Goal: Task Accomplishment & Management: Manage account settings

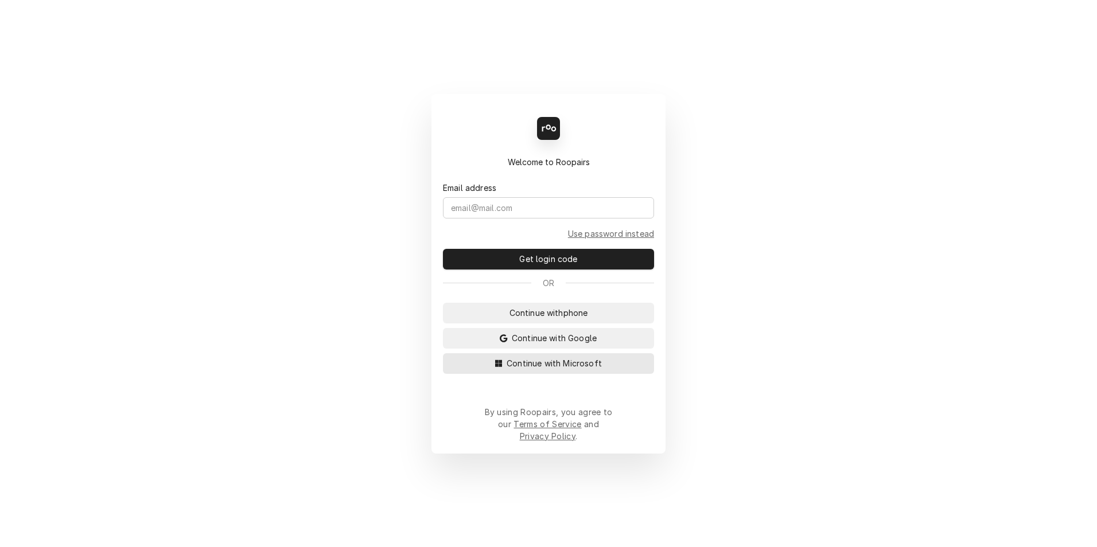
click at [585, 370] on span "Continue with Microsoft" at bounding box center [554, 364] width 100 height 12
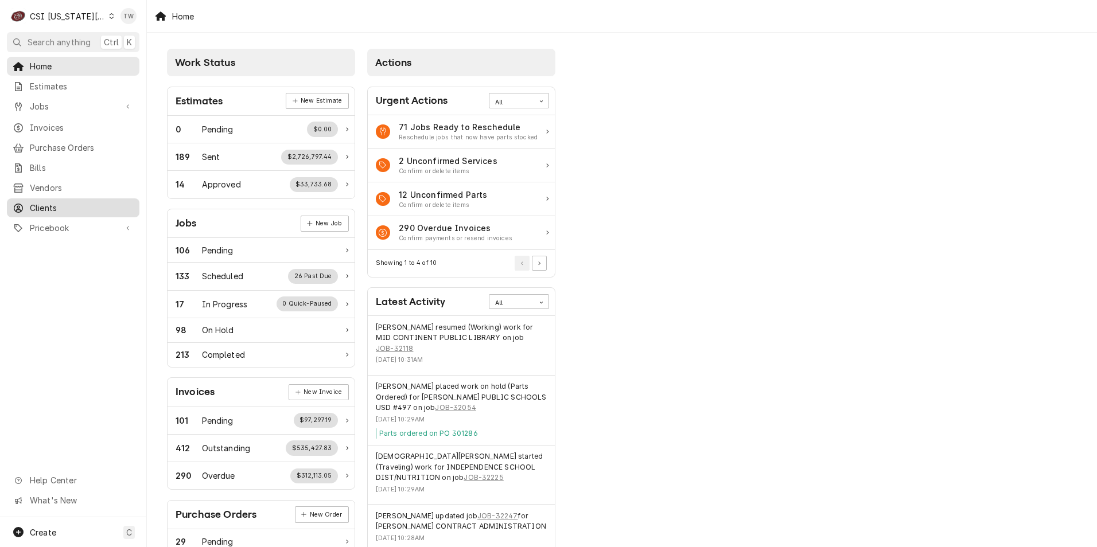
click at [56, 202] on span "Clients" at bounding box center [82, 208] width 104 height 12
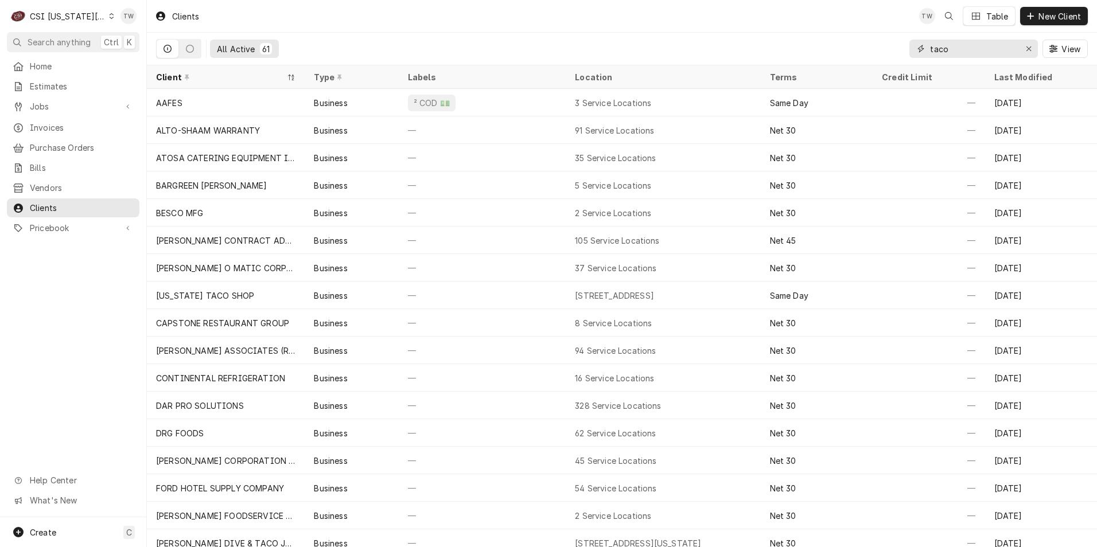
drag, startPoint x: 957, startPoint y: 52, endPoint x: 852, endPoint y: 48, distance: 105.7
click at [852, 48] on div "All Active 61 taco View" at bounding box center [622, 49] width 932 height 32
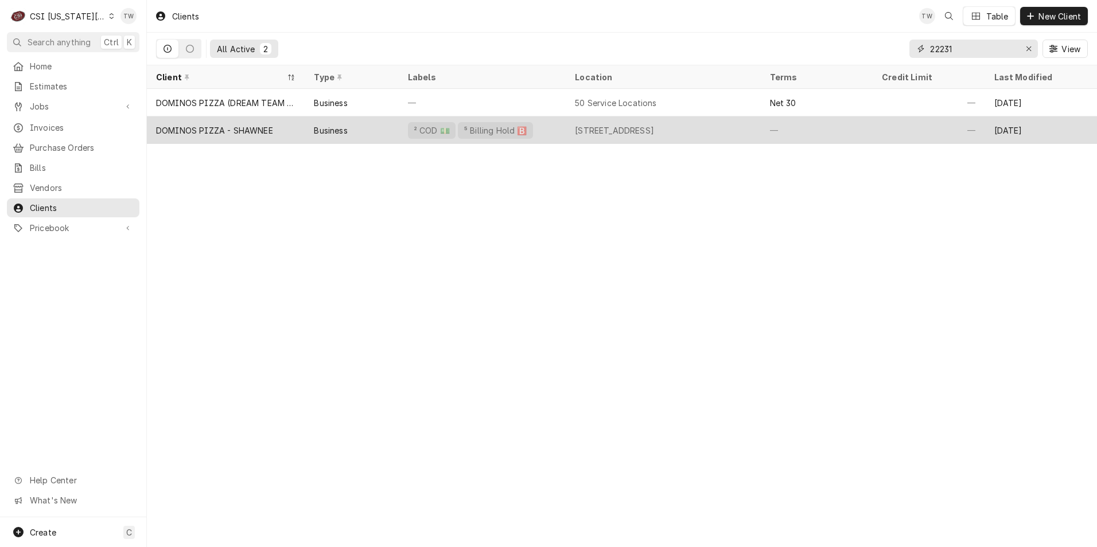
type input "22231"
click at [376, 127] on div "Business" at bounding box center [352, 130] width 94 height 28
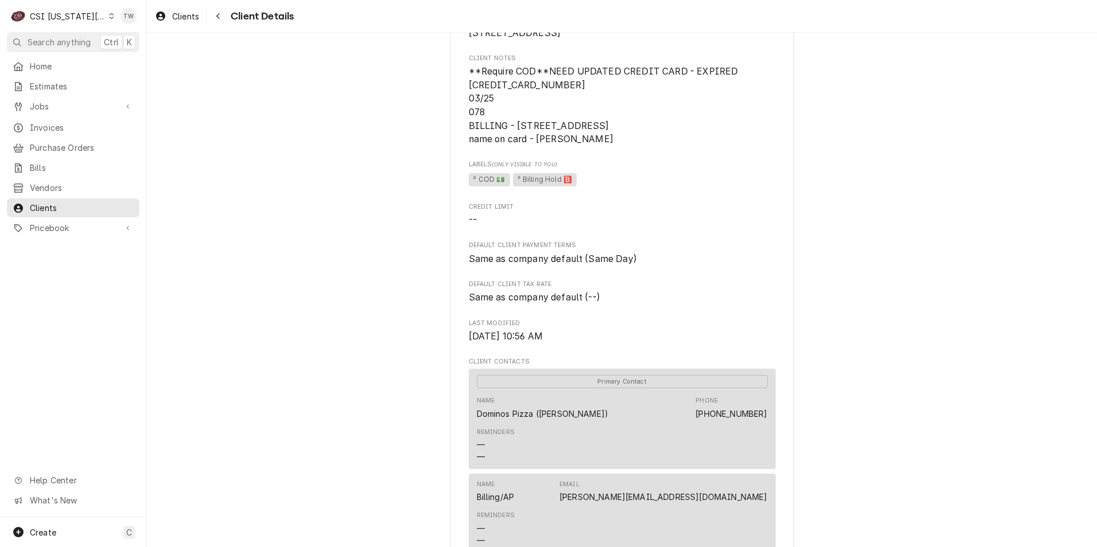
scroll to position [344, 0]
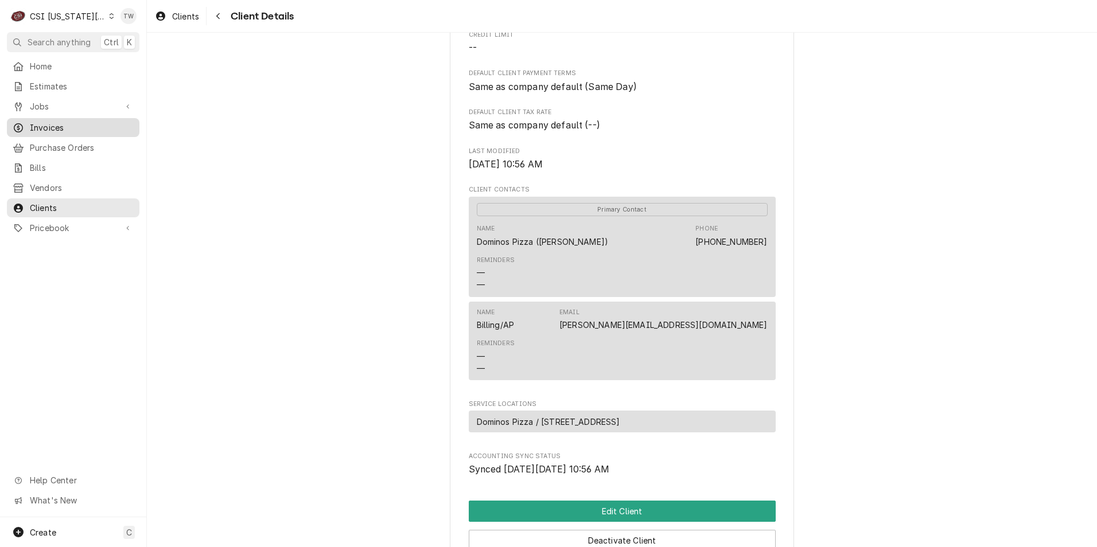
click at [50, 126] on span "Invoices" at bounding box center [82, 128] width 104 height 12
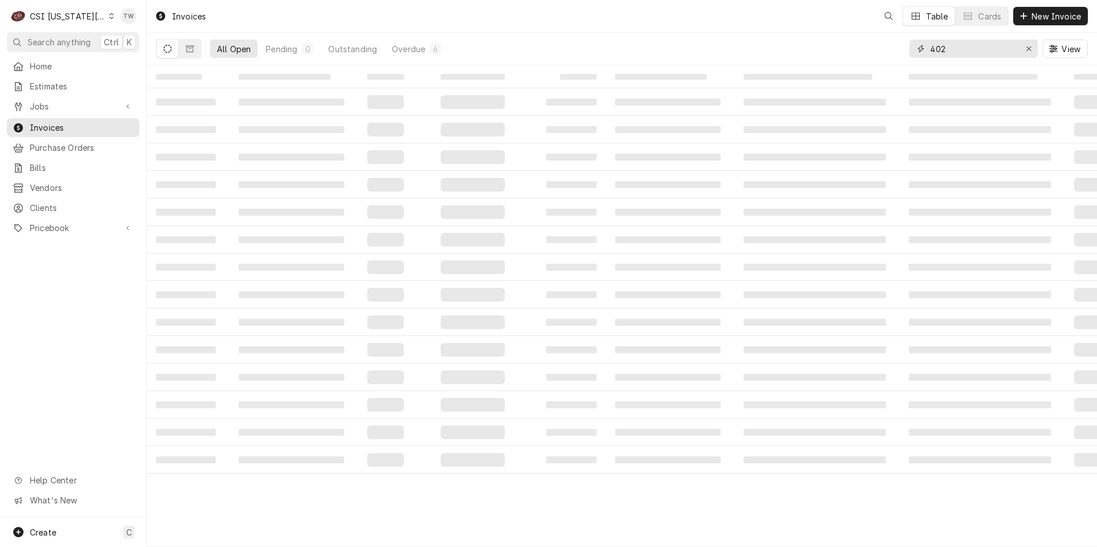
click at [959, 48] on input "402" at bounding box center [973, 49] width 86 height 18
type input "4"
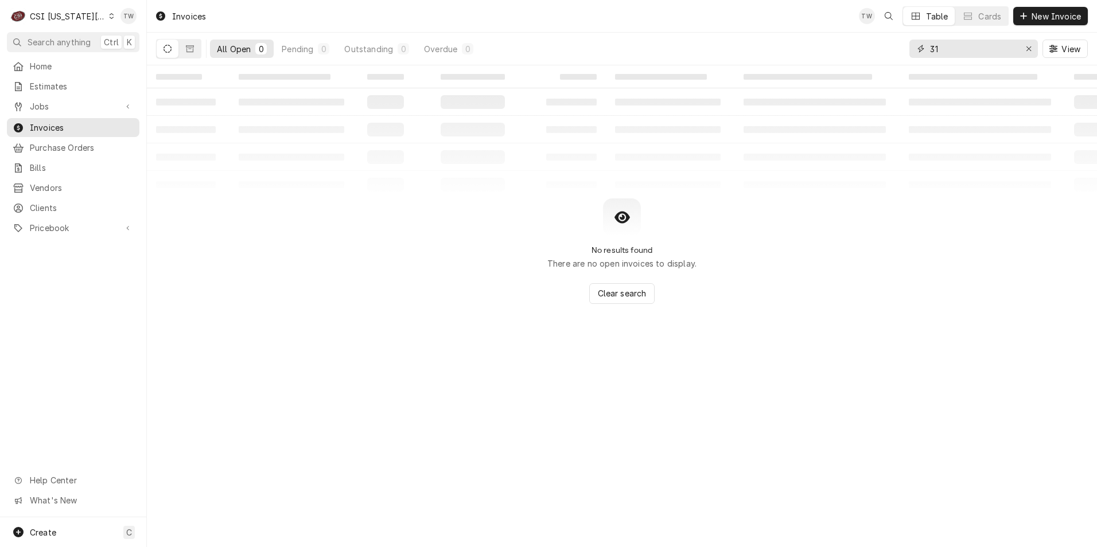
type input "3"
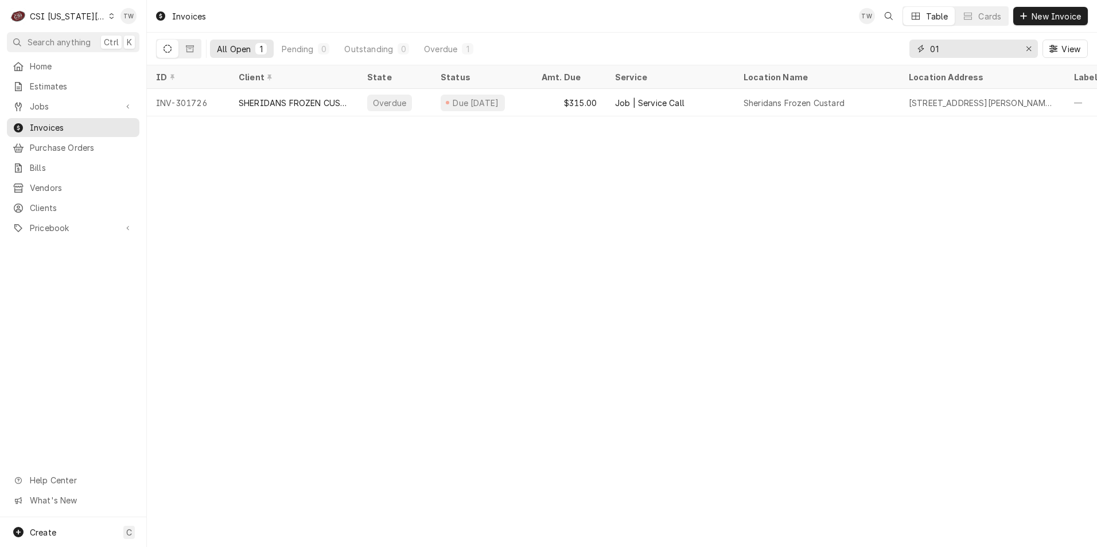
type input "0"
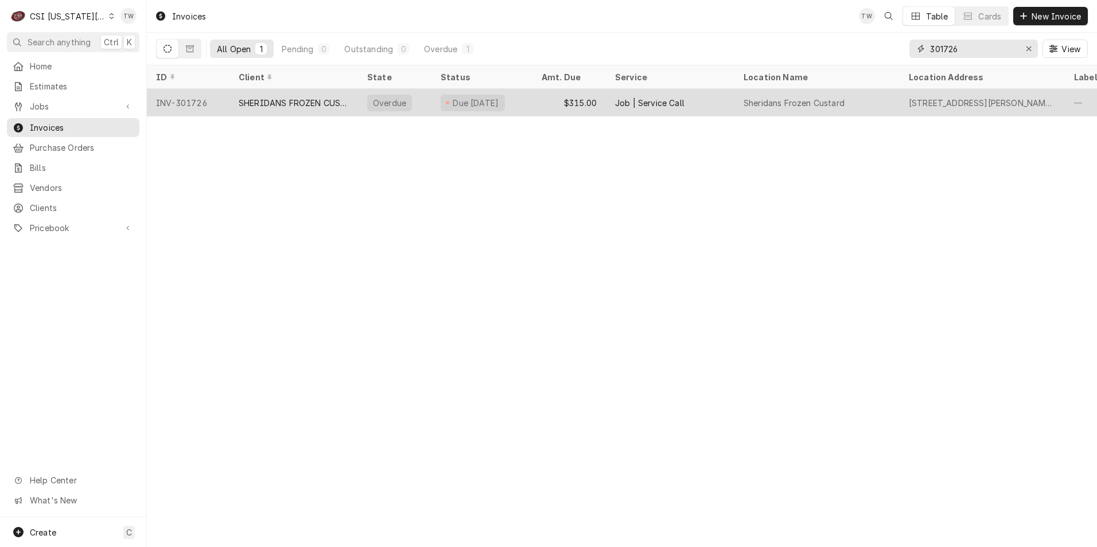
type input "301726"
click at [317, 102] on div "SHERIDANS FROZEN CUSTARD - NW BARRY RD" at bounding box center [294, 103] width 110 height 12
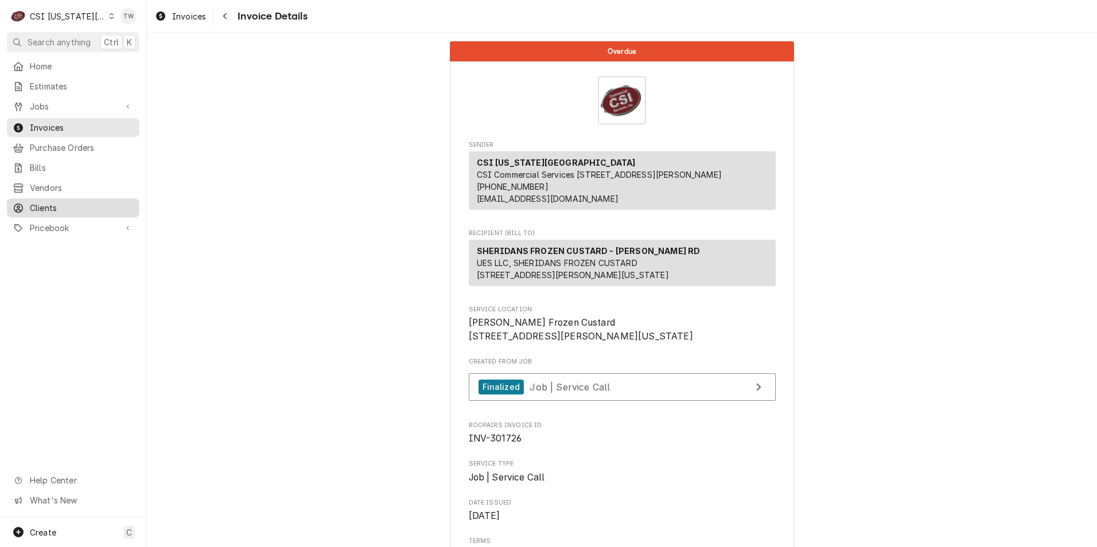
click at [51, 202] on span "Clients" at bounding box center [82, 208] width 104 height 12
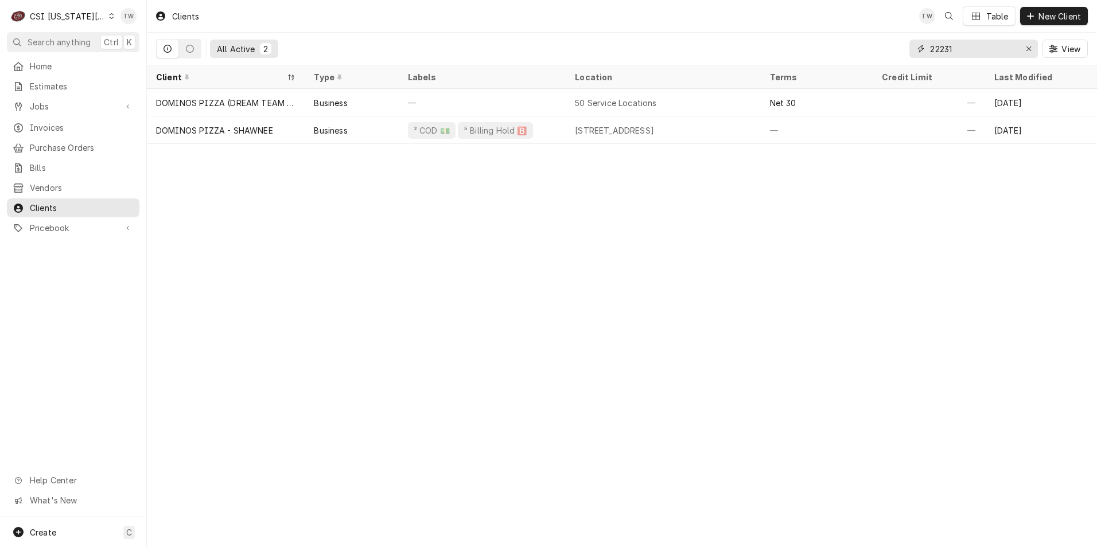
drag, startPoint x: 949, startPoint y: 42, endPoint x: 826, endPoint y: 21, distance: 124.6
click at [830, 21] on div "Clients TW Table New Client All Active 2 22231 View" at bounding box center [622, 32] width 950 height 65
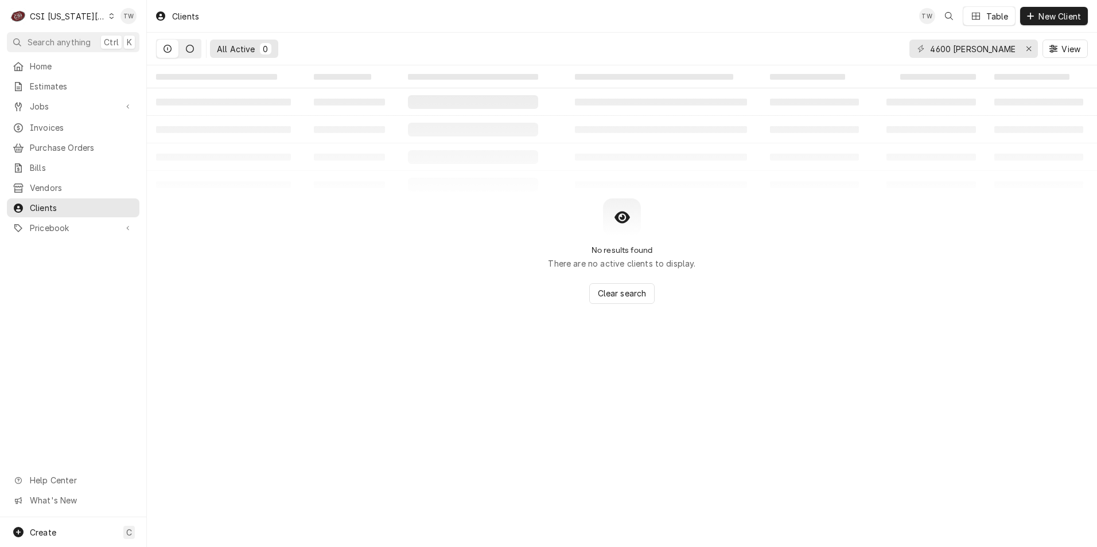
click at [188, 49] on icon "Dynamic Content Wrapper" at bounding box center [190, 49] width 8 height 8
click at [172, 48] on button "Dynamic Content Wrapper" at bounding box center [168, 49] width 22 height 18
click at [995, 49] on input "4600 wornell" at bounding box center [973, 49] width 86 height 18
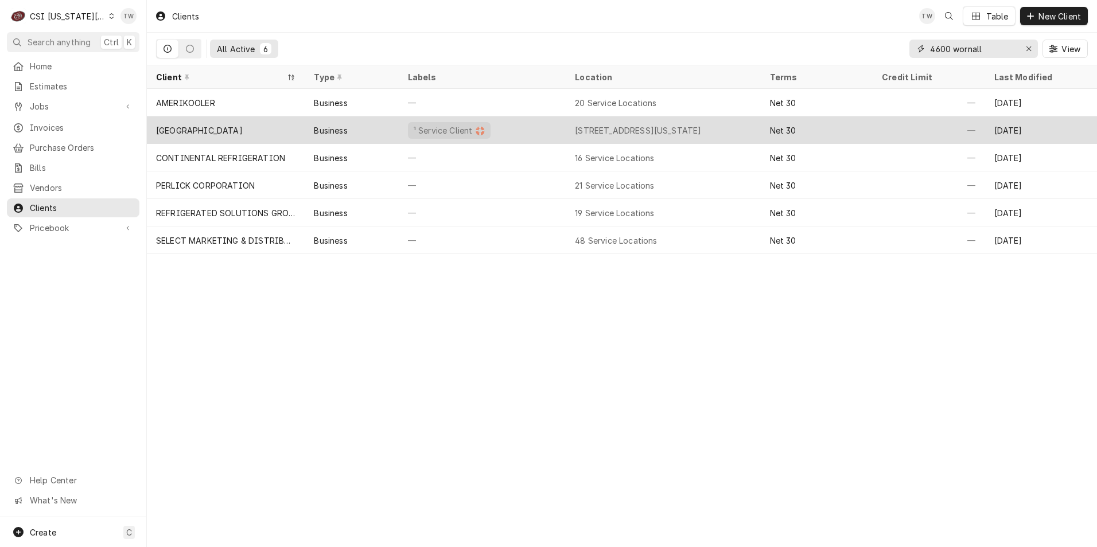
type input "4600 wornall"
click at [255, 135] on div "[GEOGRAPHIC_DATA]" at bounding box center [226, 130] width 158 height 28
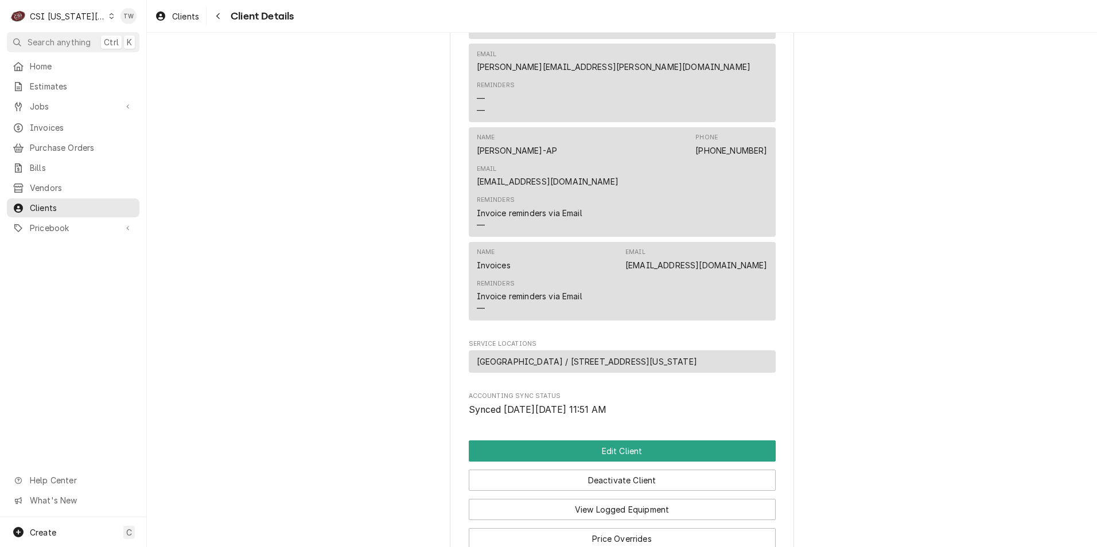
scroll to position [711, 0]
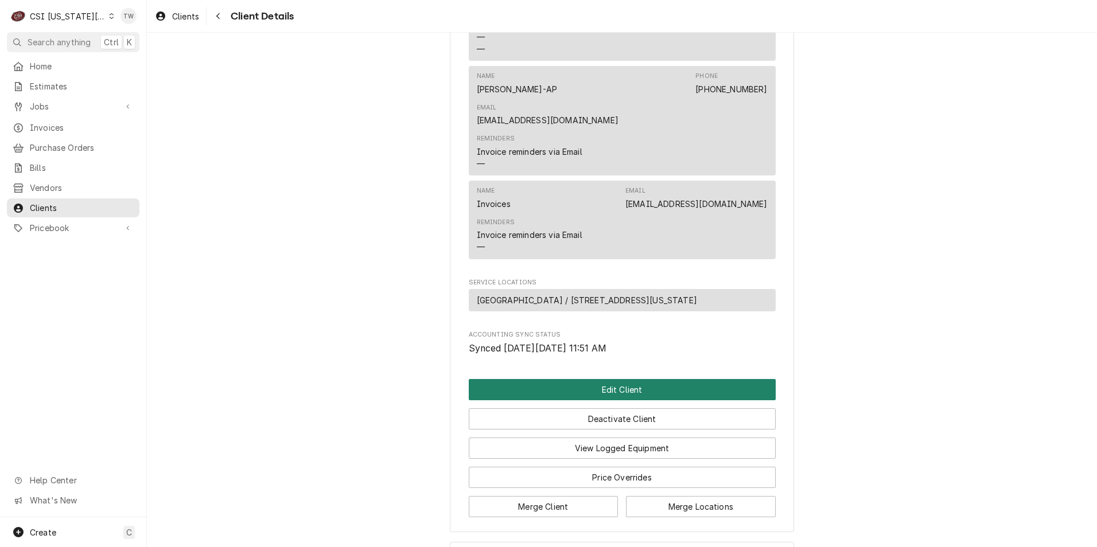
click at [634, 379] on button "Edit Client" at bounding box center [622, 389] width 307 height 21
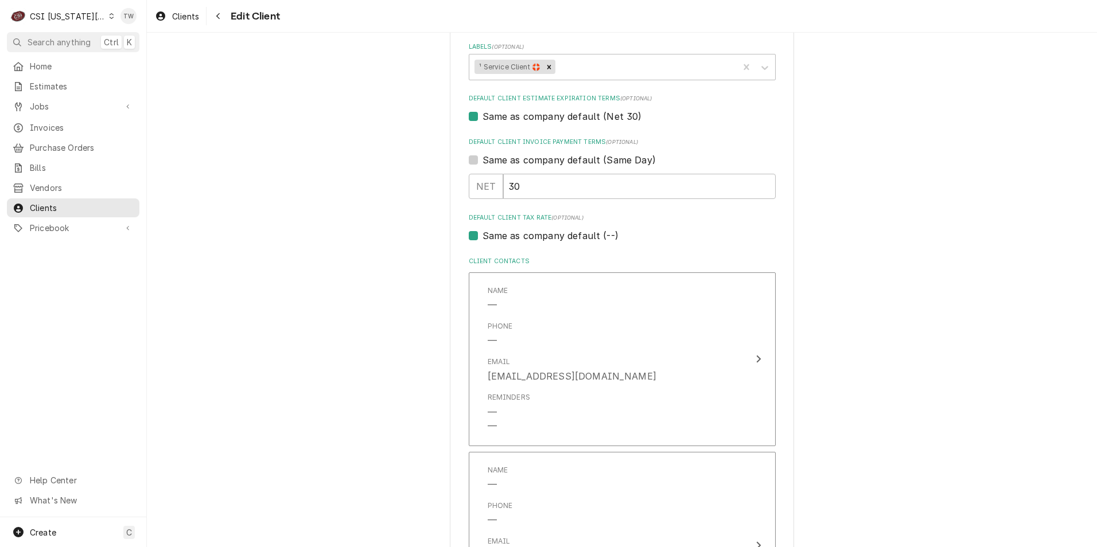
scroll to position [459, 0]
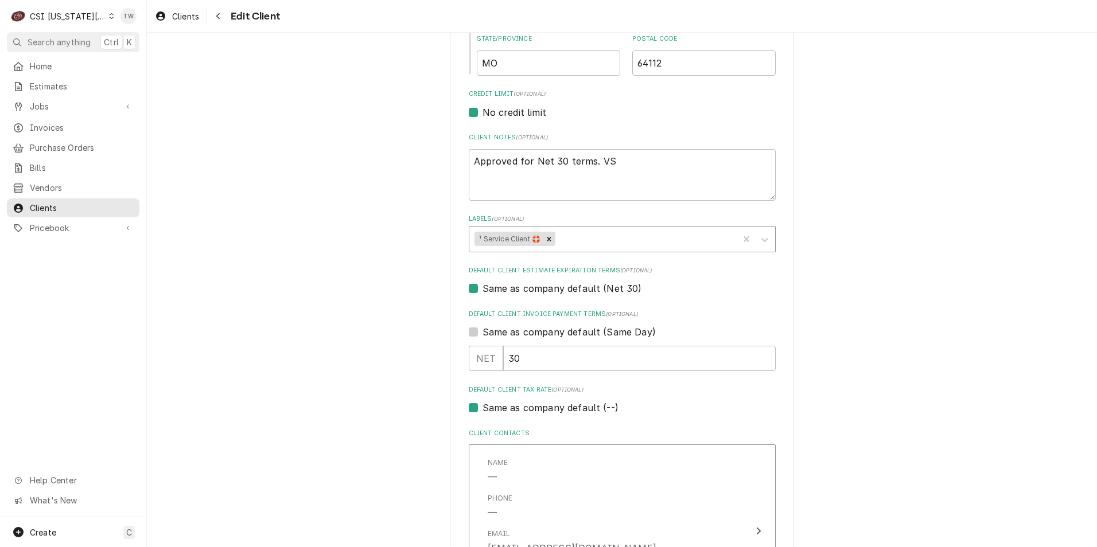
click at [660, 244] on div "Labels" at bounding box center [646, 239] width 176 height 21
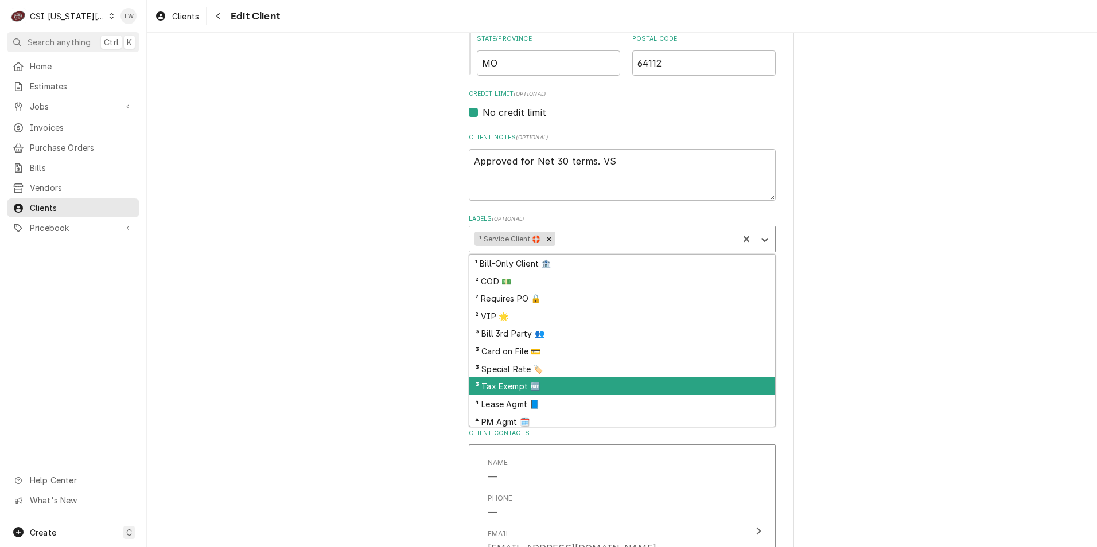
click at [535, 383] on div "³ Tax Exempt 🆓" at bounding box center [622, 387] width 306 height 18
type textarea "x"
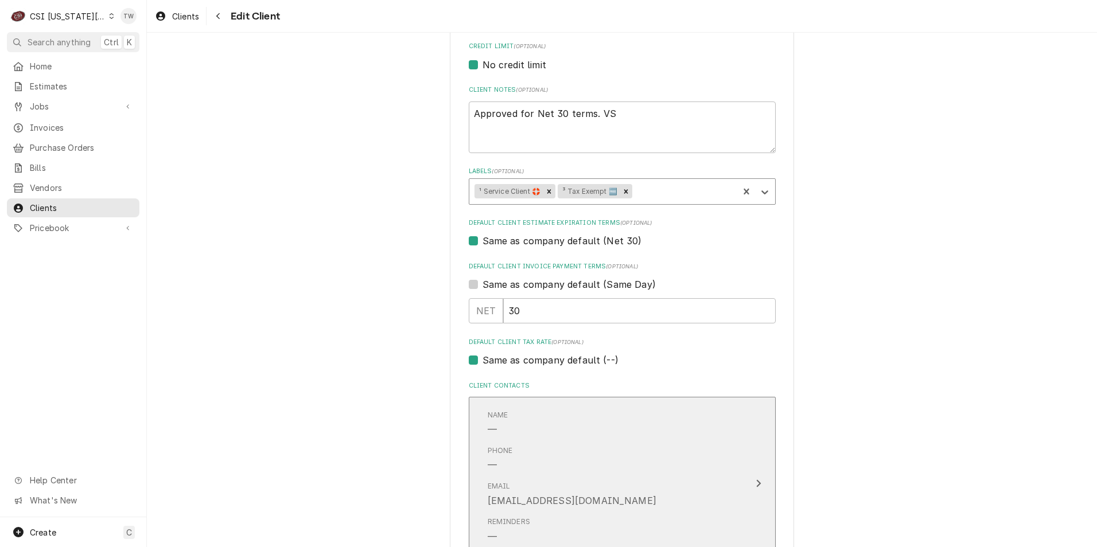
scroll to position [517, 0]
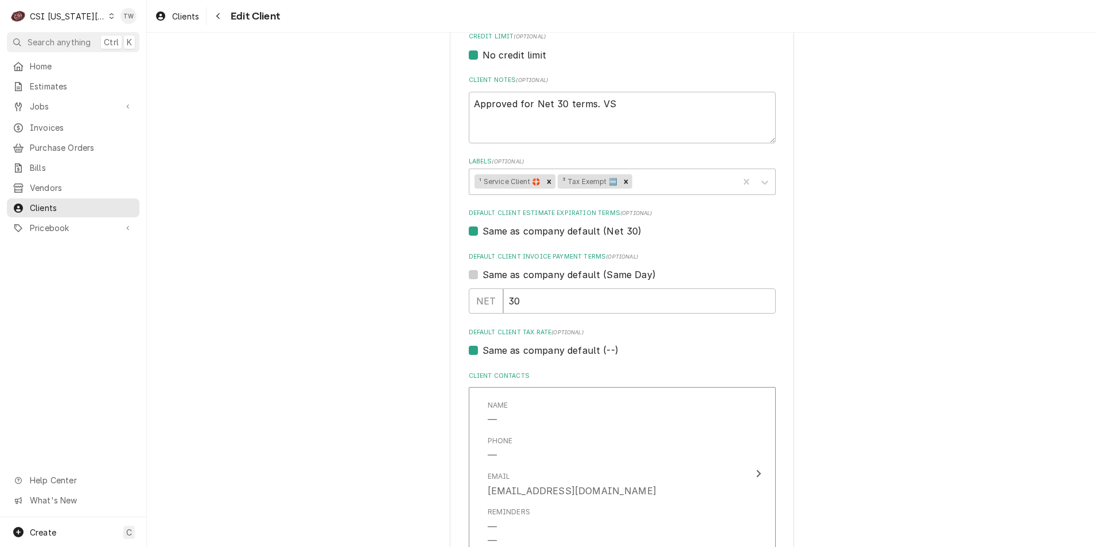
click at [498, 332] on label "Default Client Tax Rate (optional)" at bounding box center [622, 332] width 307 height 9
click at [509, 336] on label "Default Client Tax Rate (optional)" at bounding box center [622, 332] width 307 height 9
click at [524, 335] on label "Default Client Tax Rate (optional)" at bounding box center [622, 332] width 307 height 9
click at [483, 352] on label "Same as company default (--)" at bounding box center [551, 351] width 136 height 14
click at [483, 352] on input "Same as company default (--)" at bounding box center [636, 356] width 307 height 25
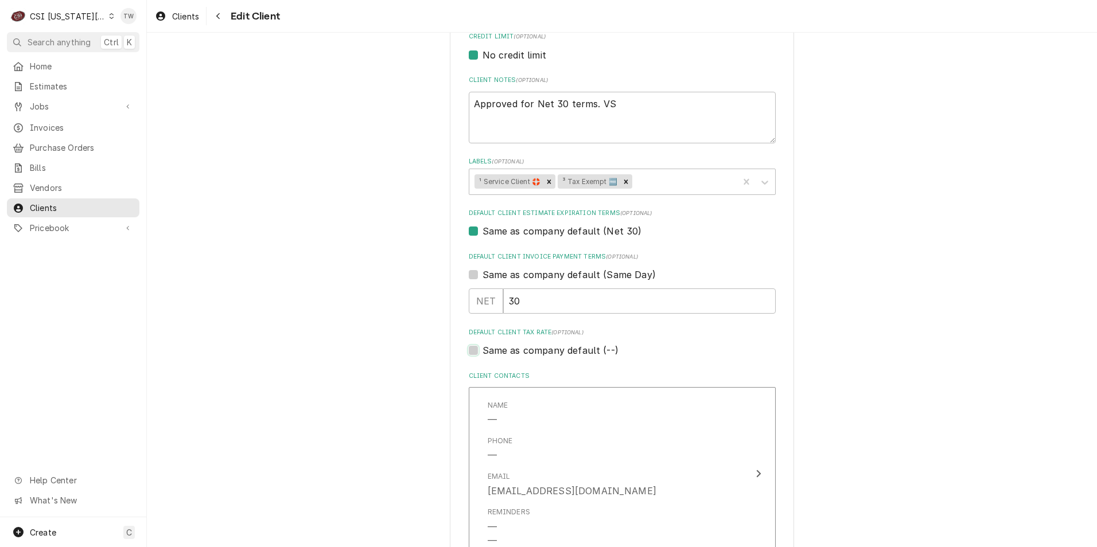
checkbox input "false"
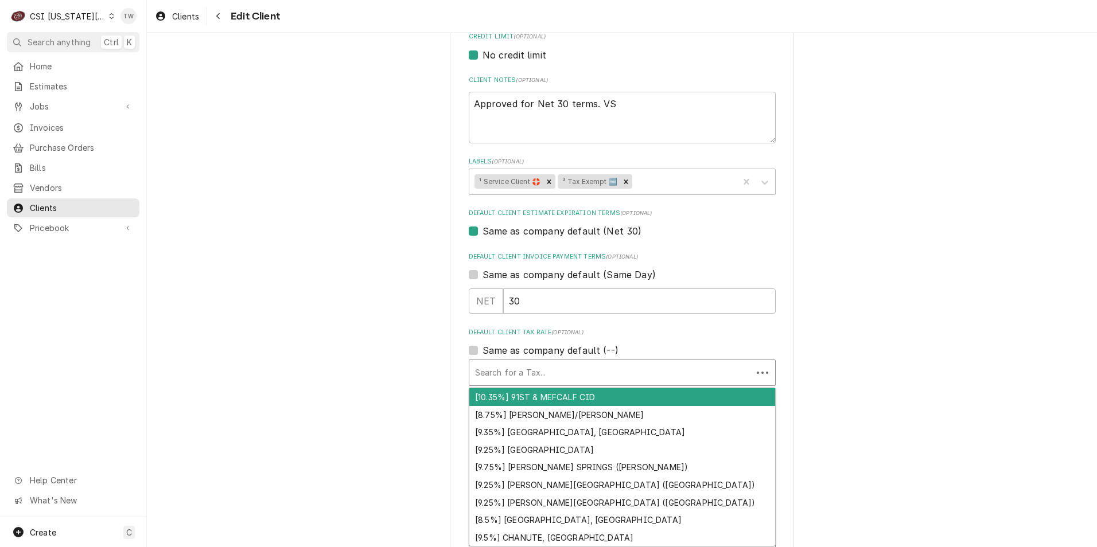
click at [536, 371] on div "Default Client Tax Rate" at bounding box center [610, 373] width 271 height 21
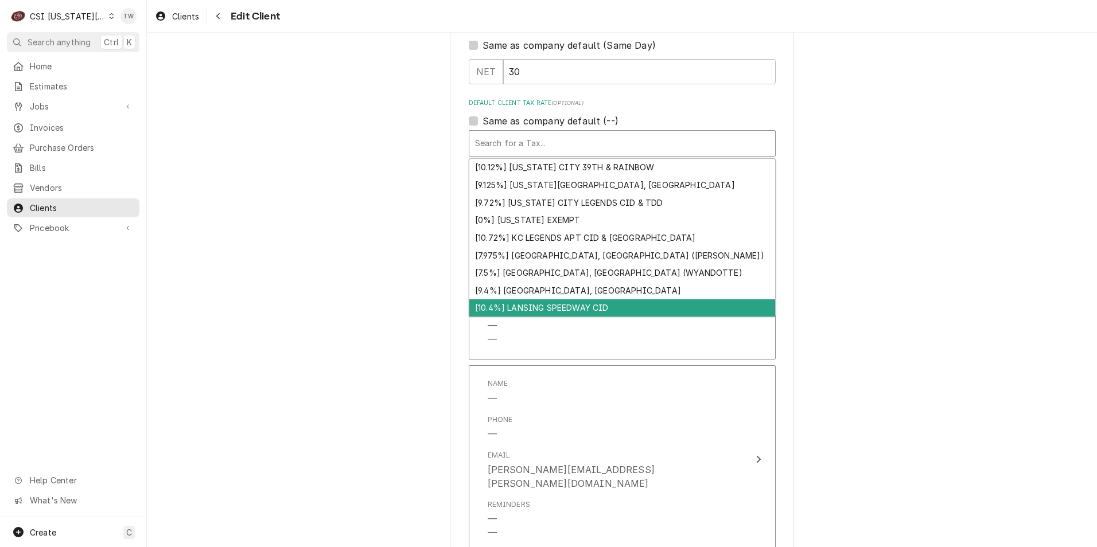
scroll to position [606, 0]
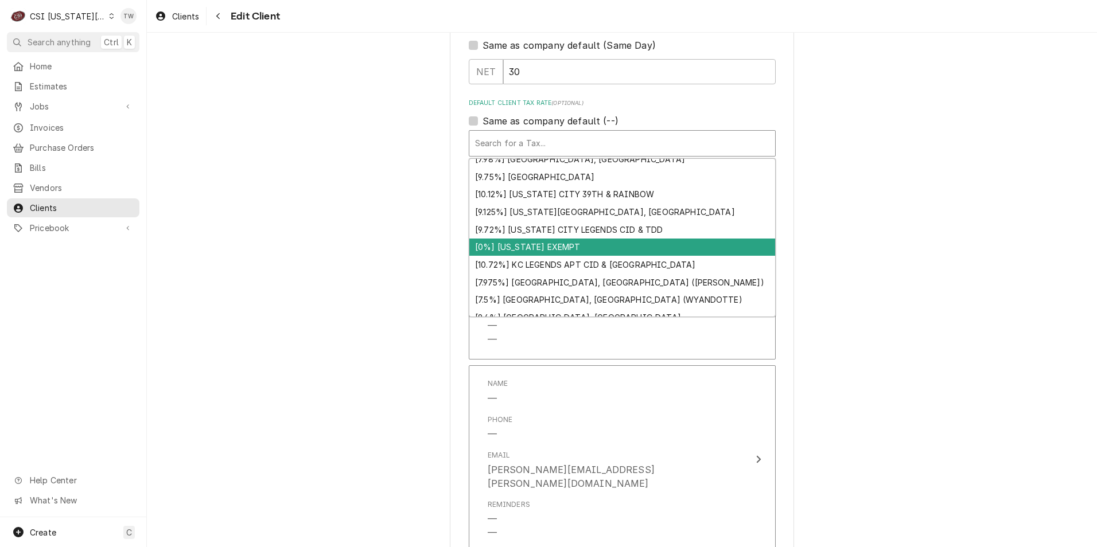
click at [581, 246] on div "[0%] KANSAS EXEMPT" at bounding box center [622, 248] width 306 height 18
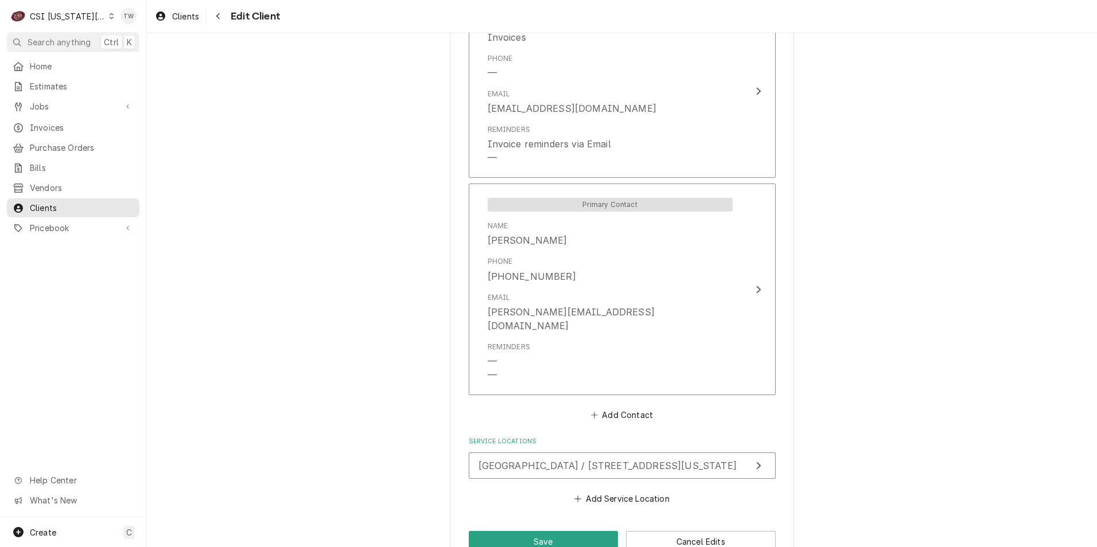
scroll to position [1502, 0]
click at [550, 529] on button "Save" at bounding box center [544, 539] width 150 height 21
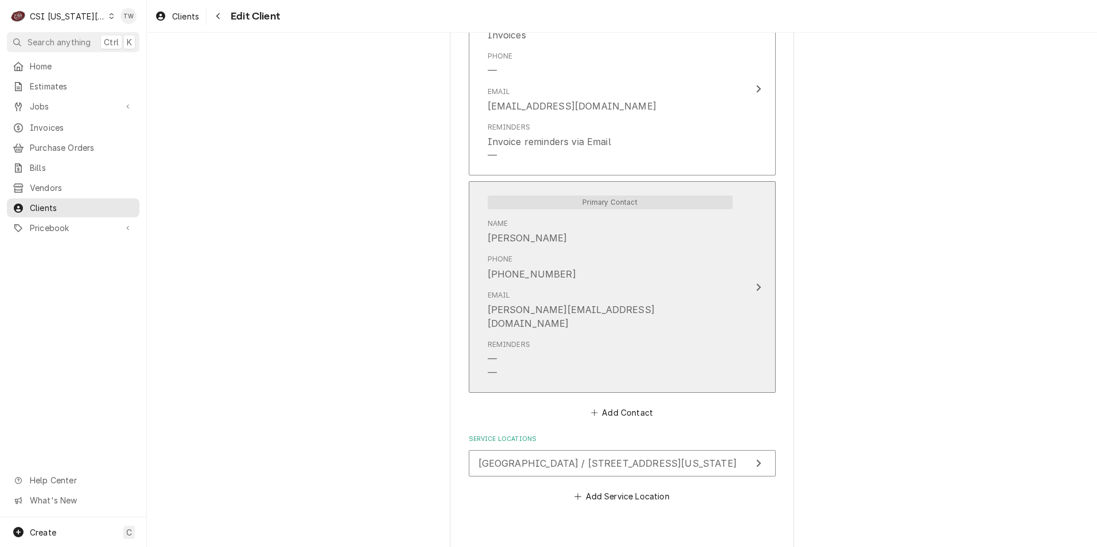
type textarea "x"
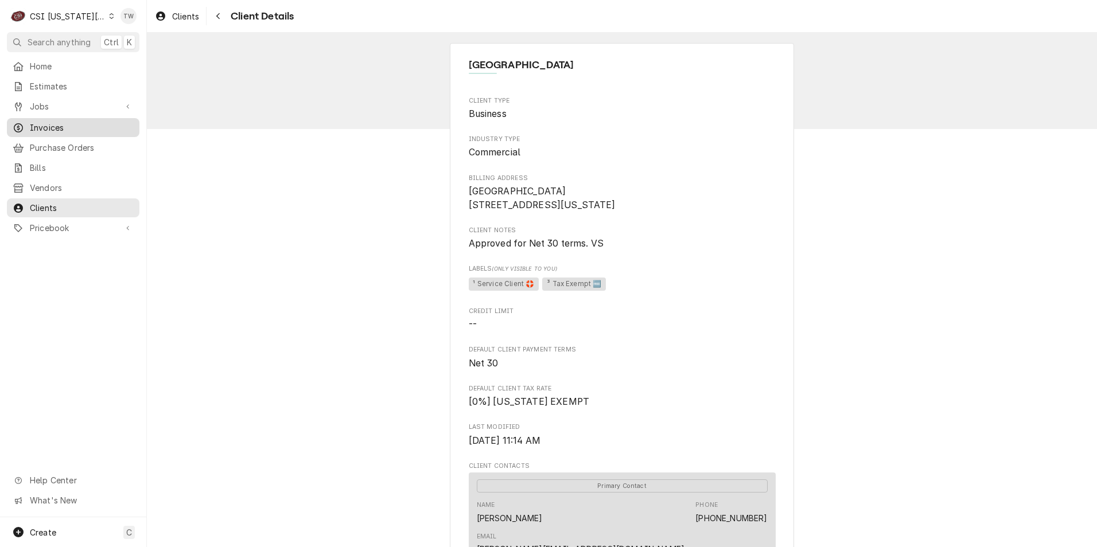
click at [57, 122] on span "Invoices" at bounding box center [82, 128] width 104 height 12
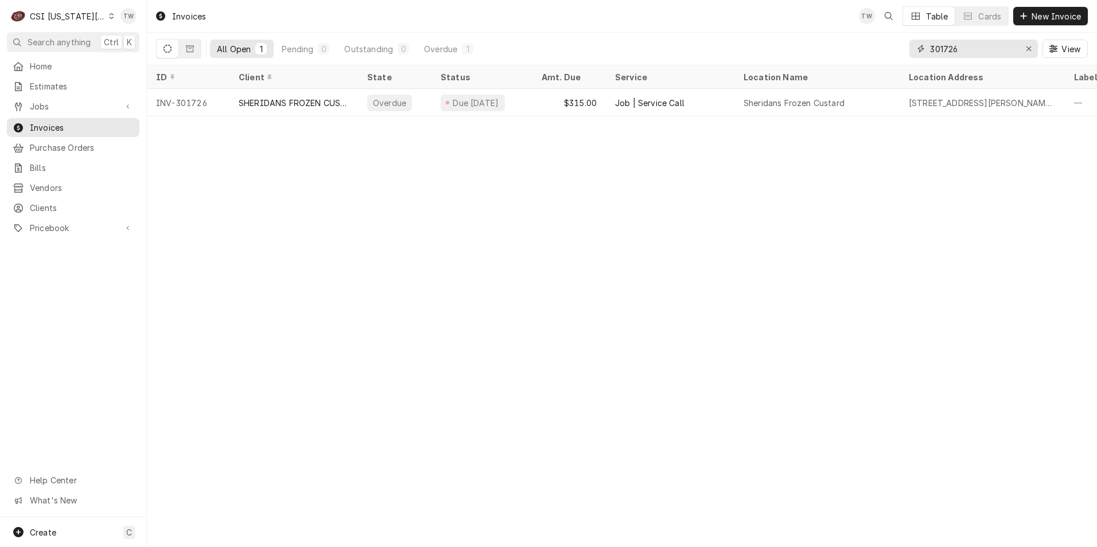
drag, startPoint x: 968, startPoint y: 45, endPoint x: 809, endPoint y: 49, distance: 158.4
click at [810, 50] on div "All Open 1 Pending 0 Outstanding 0 Overdue 1 301726 View" at bounding box center [622, 49] width 932 height 32
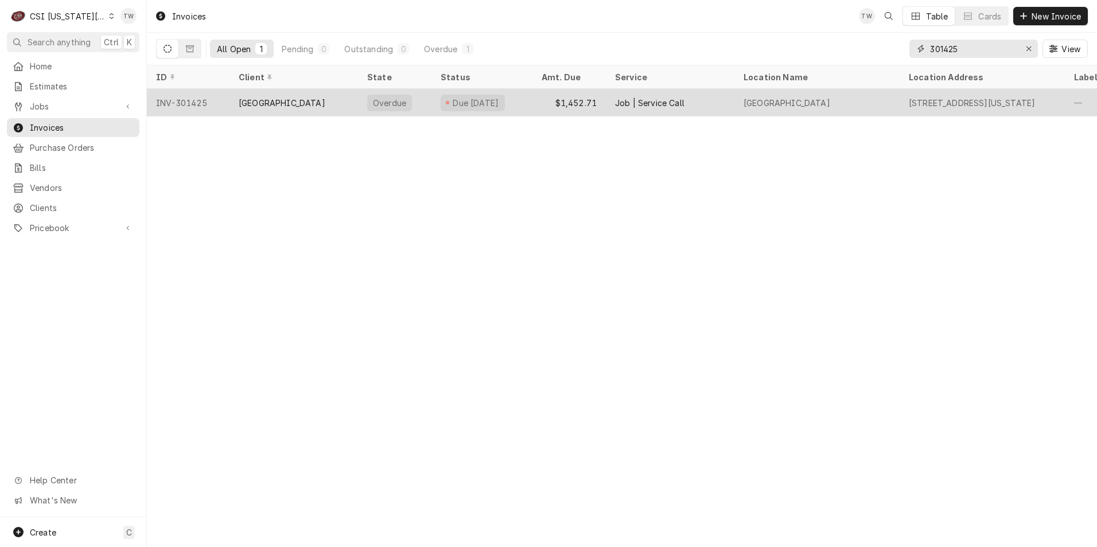
type input "301425"
click at [261, 103] on div "[GEOGRAPHIC_DATA]" at bounding box center [282, 103] width 87 height 12
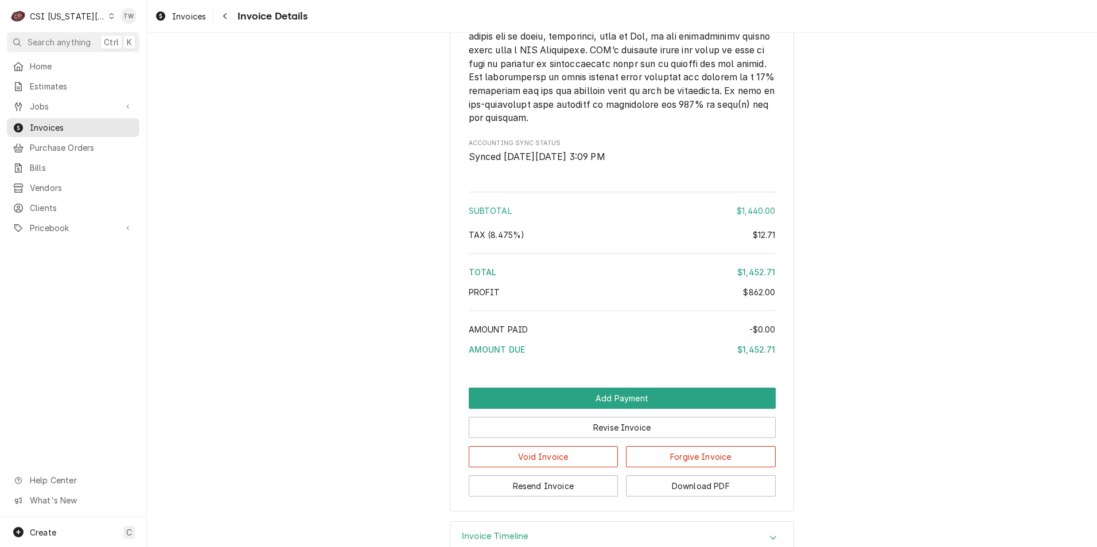
scroll to position [2469, 0]
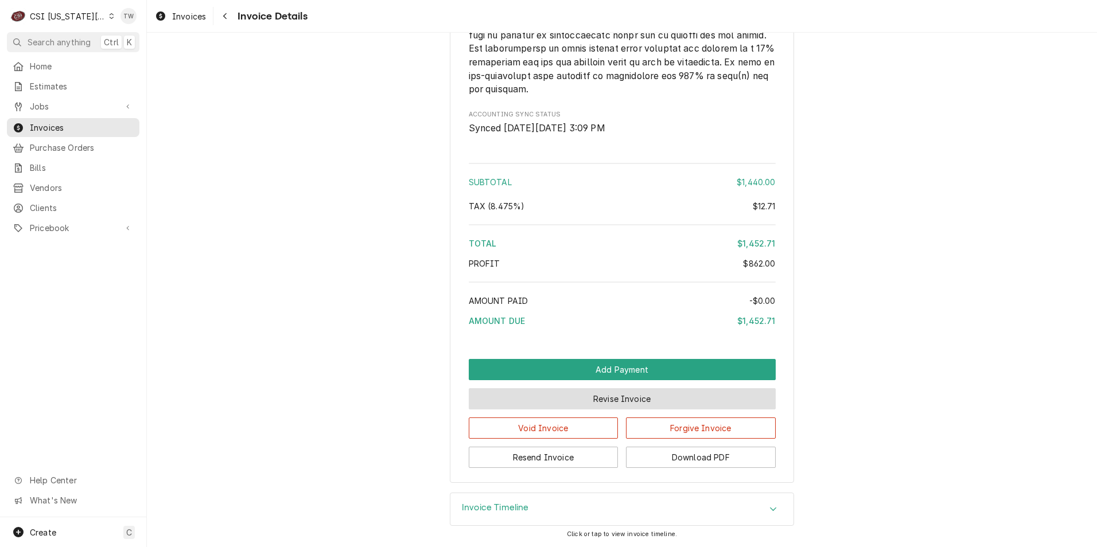
click at [595, 405] on button "Revise Invoice" at bounding box center [622, 399] width 307 height 21
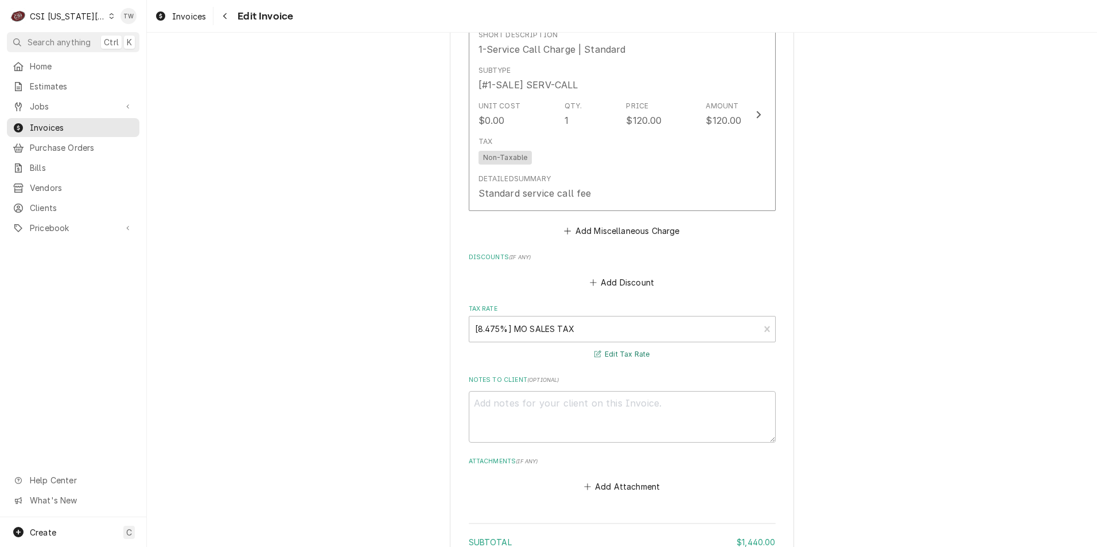
scroll to position [2410, 0]
click at [747, 321] on div "Tax Rate" at bounding box center [614, 325] width 279 height 21
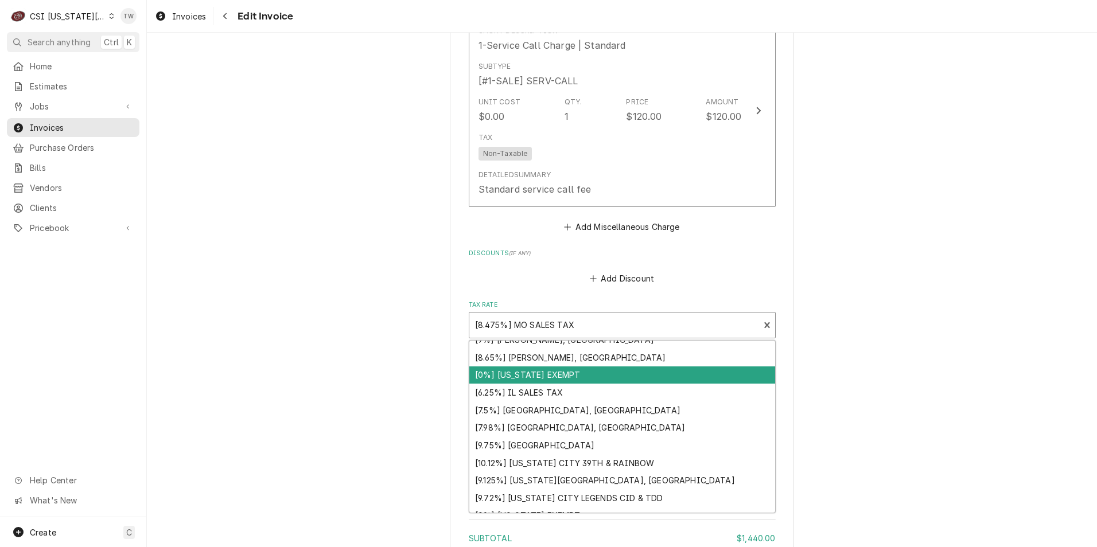
scroll to position [531, 0]
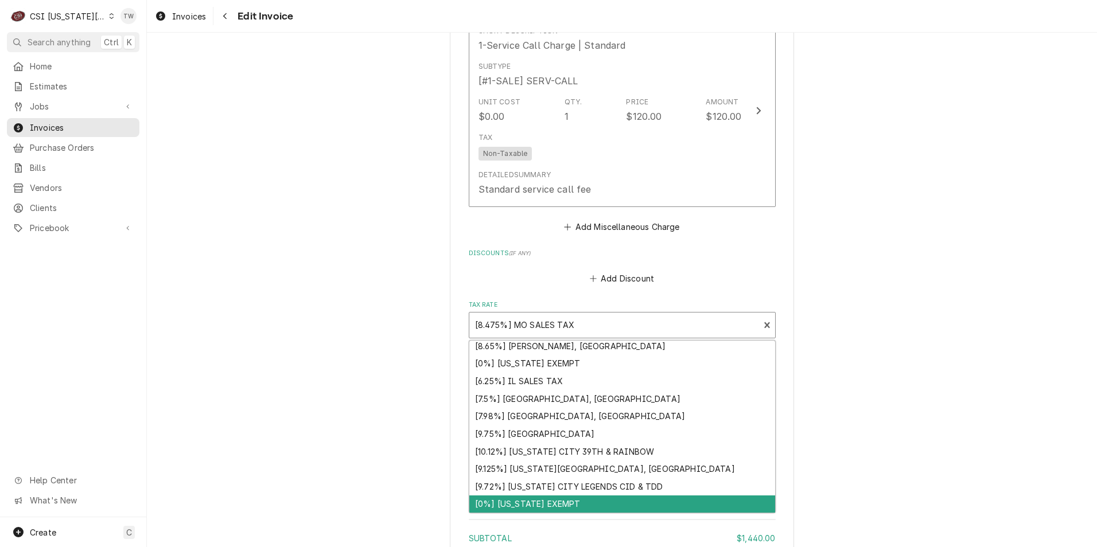
click at [578, 499] on div "[0%] KANSAS EXEMPT" at bounding box center [622, 505] width 306 height 18
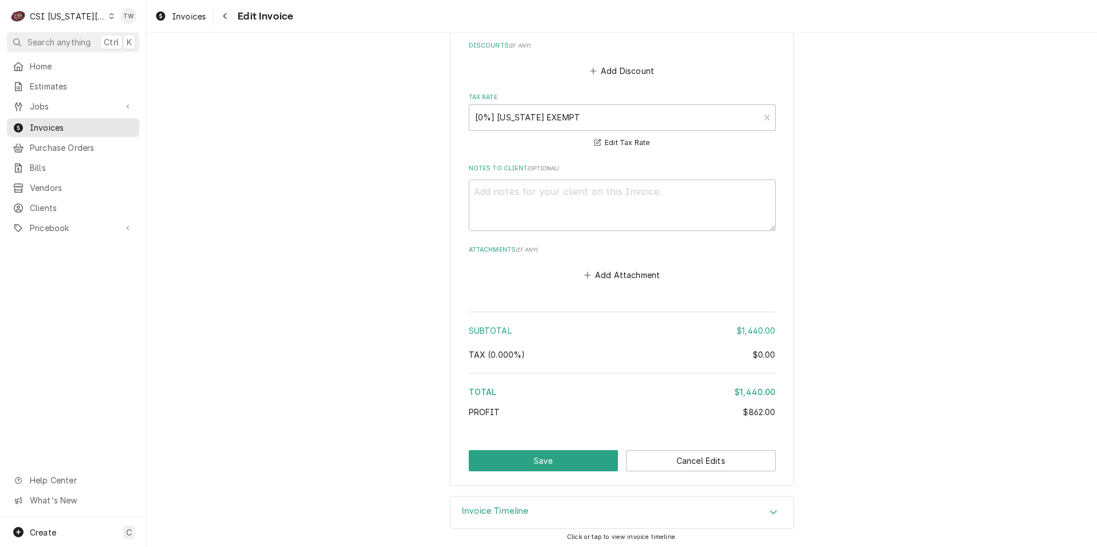
scroll to position [2621, 0]
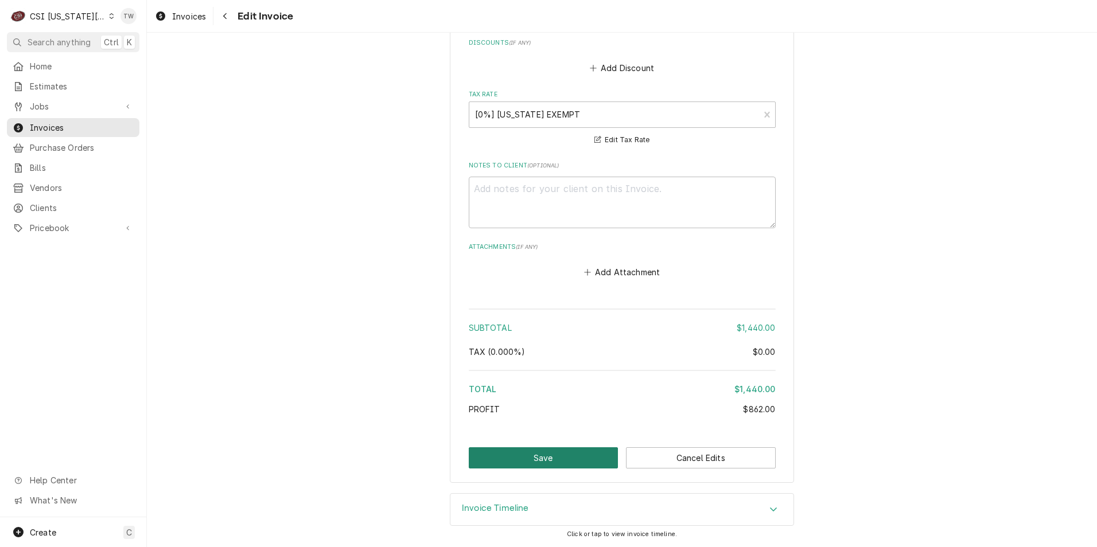
click at [527, 453] on button "Save" at bounding box center [544, 458] width 150 height 21
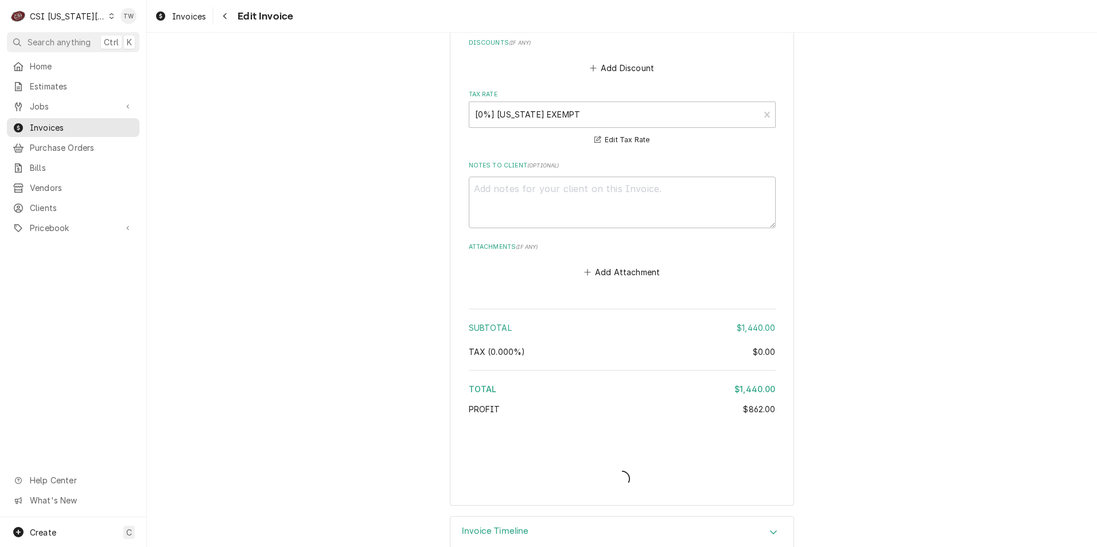
type textarea "x"
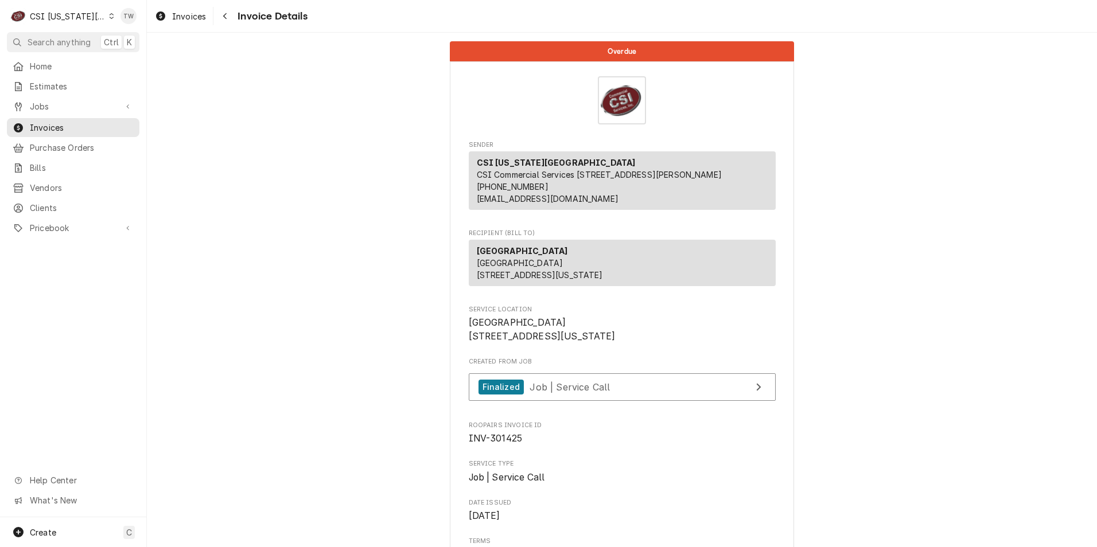
drag, startPoint x: 230, startPoint y: 15, endPoint x: 251, endPoint y: 19, distance: 22.2
click at [230, 15] on div "Navigate back" at bounding box center [224, 15] width 11 height 11
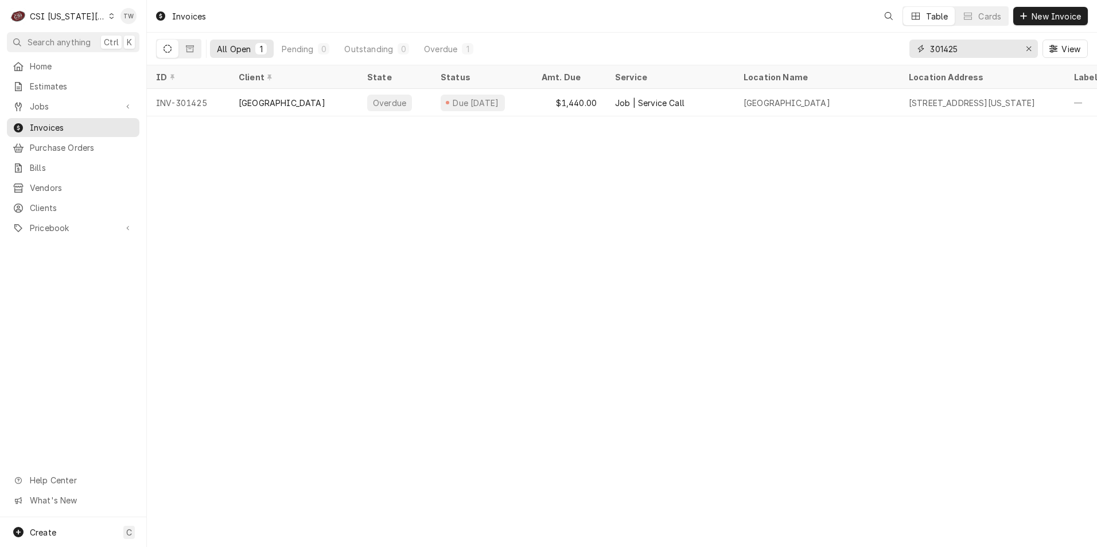
click at [966, 49] on input "301425" at bounding box center [973, 49] width 86 height 18
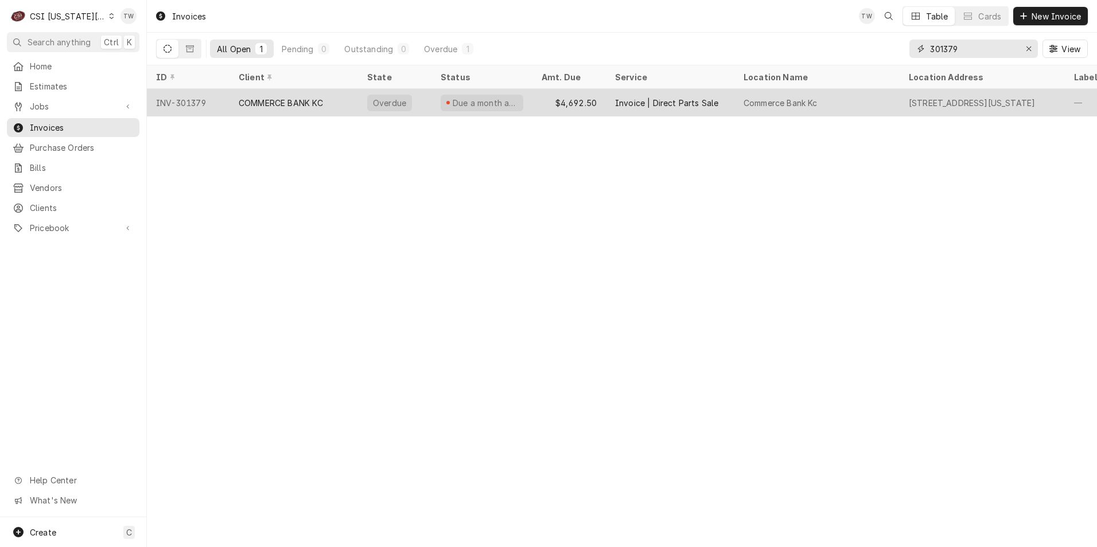
type input "301379"
click at [306, 100] on div "COMMERCE BANK KC" at bounding box center [281, 103] width 85 height 12
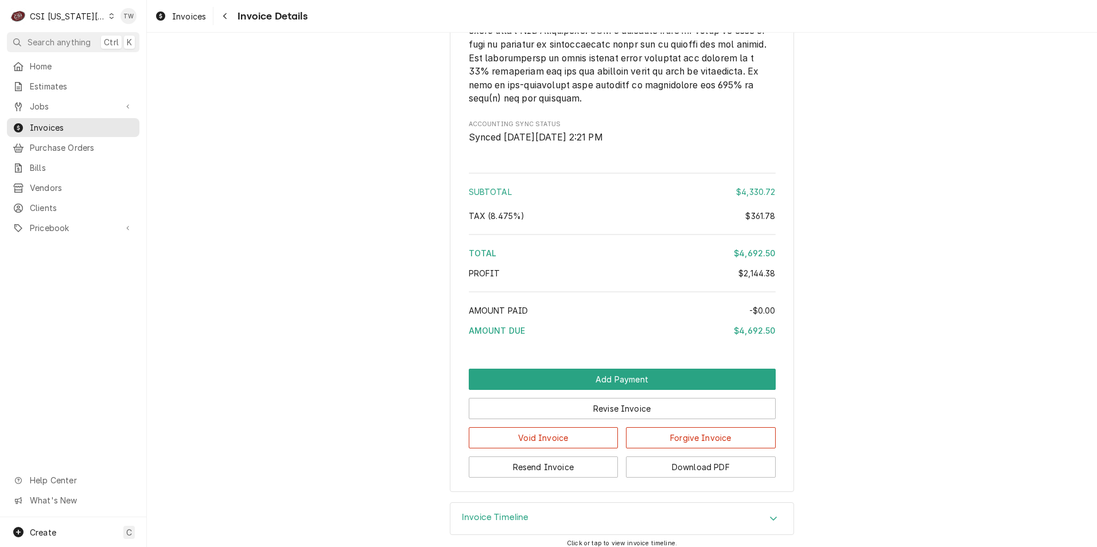
scroll to position [1648, 0]
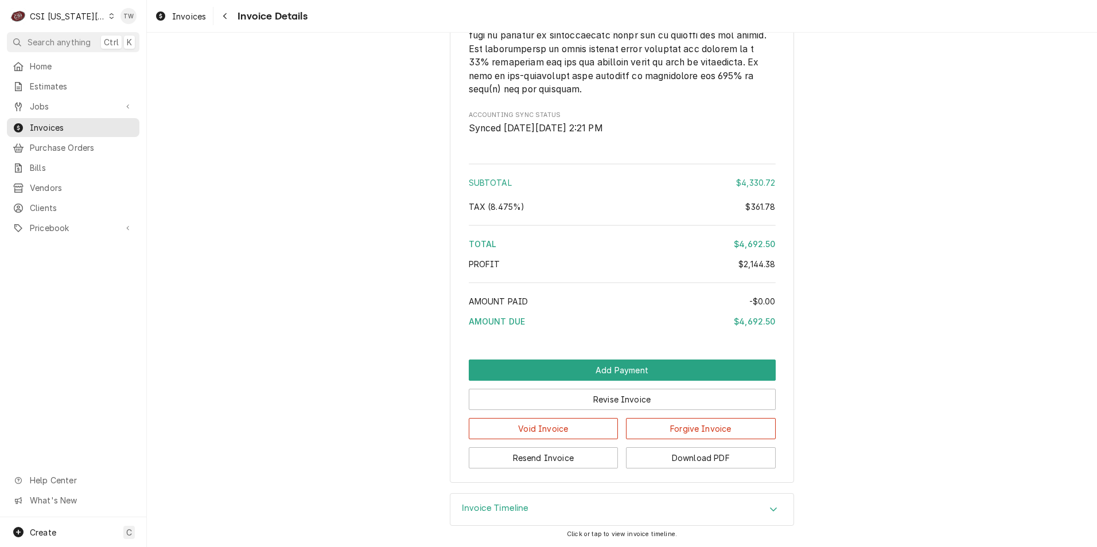
click at [530, 506] on div "Invoice Timeline" at bounding box center [622, 510] width 343 height 32
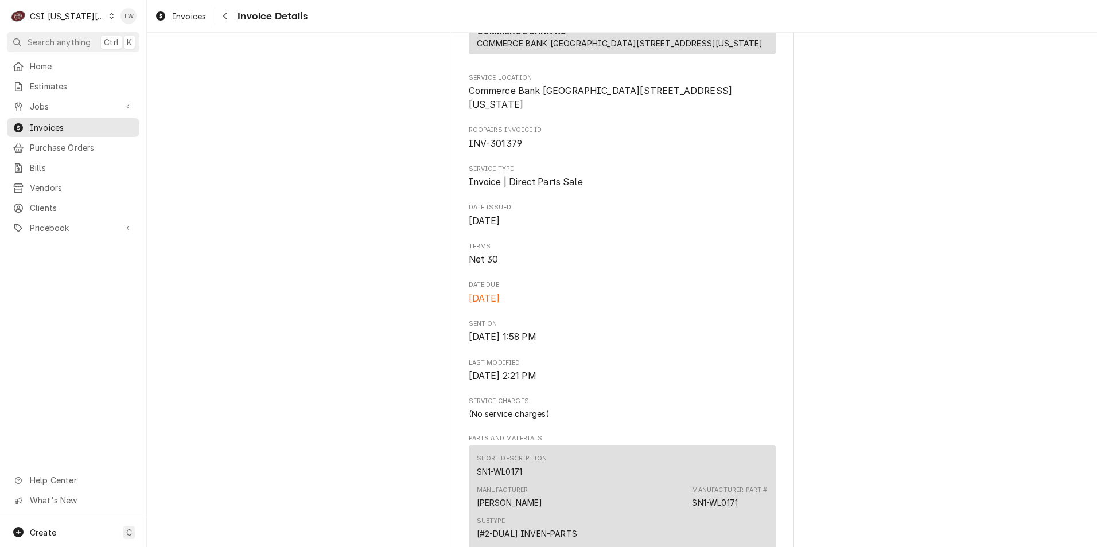
scroll to position [177, 0]
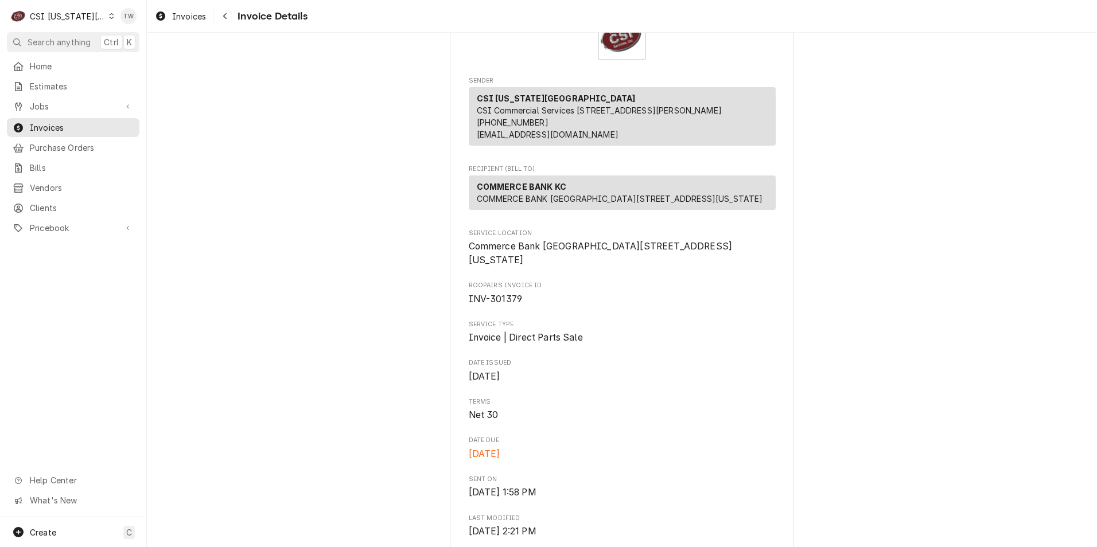
scroll to position [0, 0]
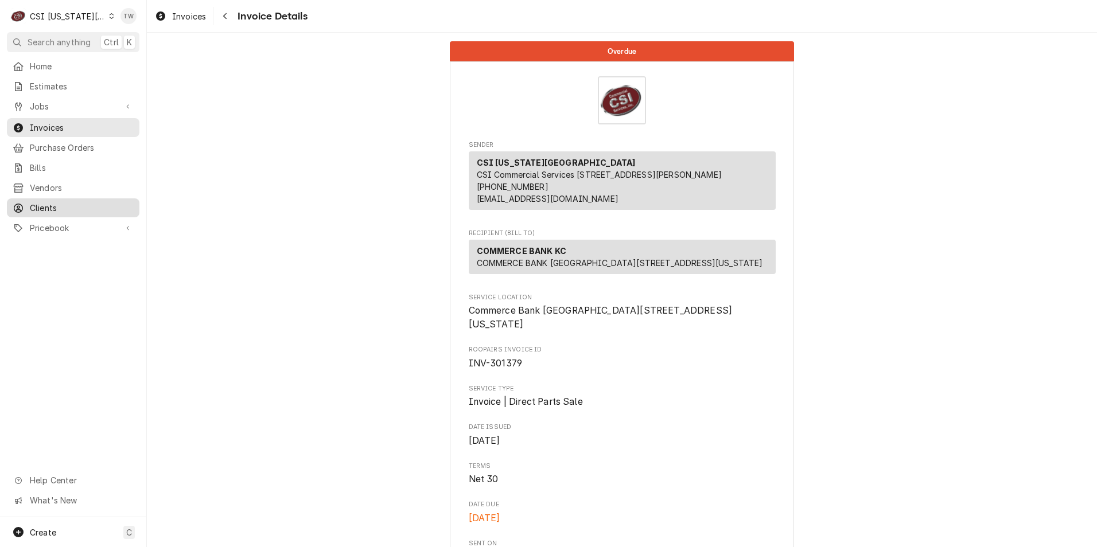
click at [56, 205] on span "Clients" at bounding box center [82, 208] width 104 height 12
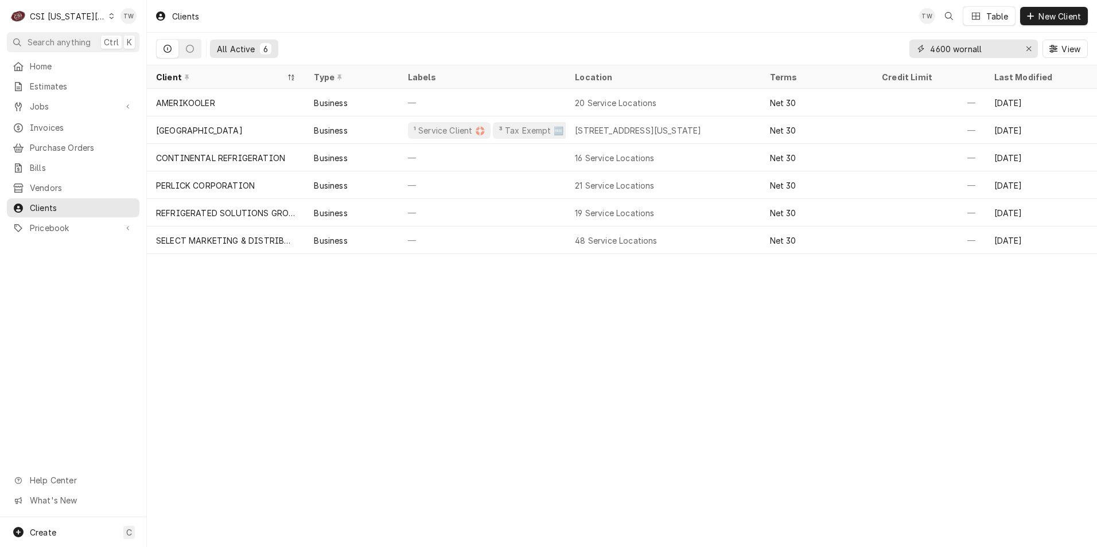
drag, startPoint x: 983, startPoint y: 48, endPoint x: 745, endPoint y: 45, distance: 237.6
click at [747, 46] on div "All Active [STREET_ADDRESS]" at bounding box center [622, 49] width 932 height 32
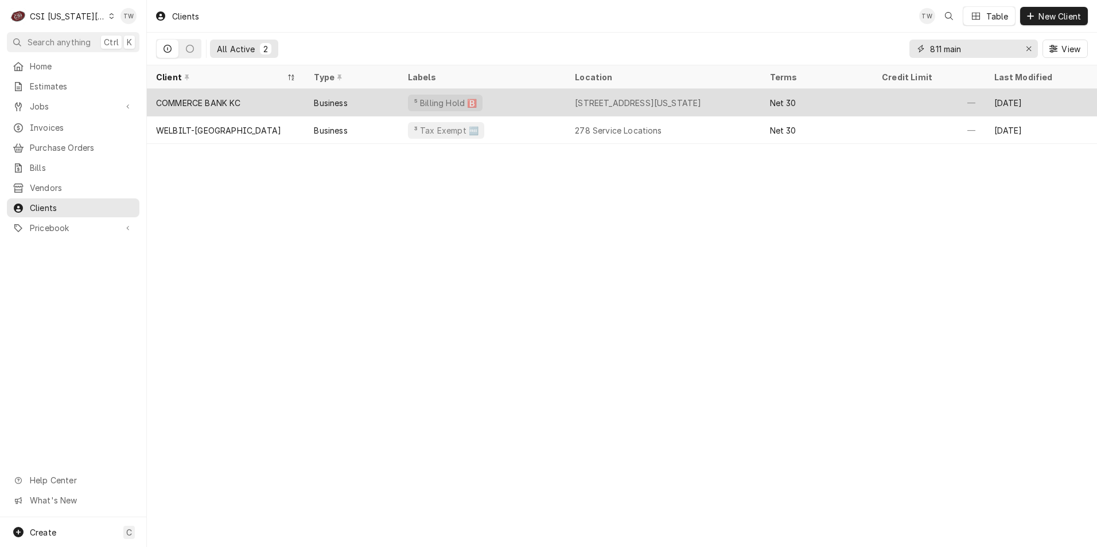
type input "811 main"
click at [514, 104] on div "⁵ Billing Hold 🅱️" at bounding box center [482, 103] width 167 height 28
